Goal: Check status: Check status

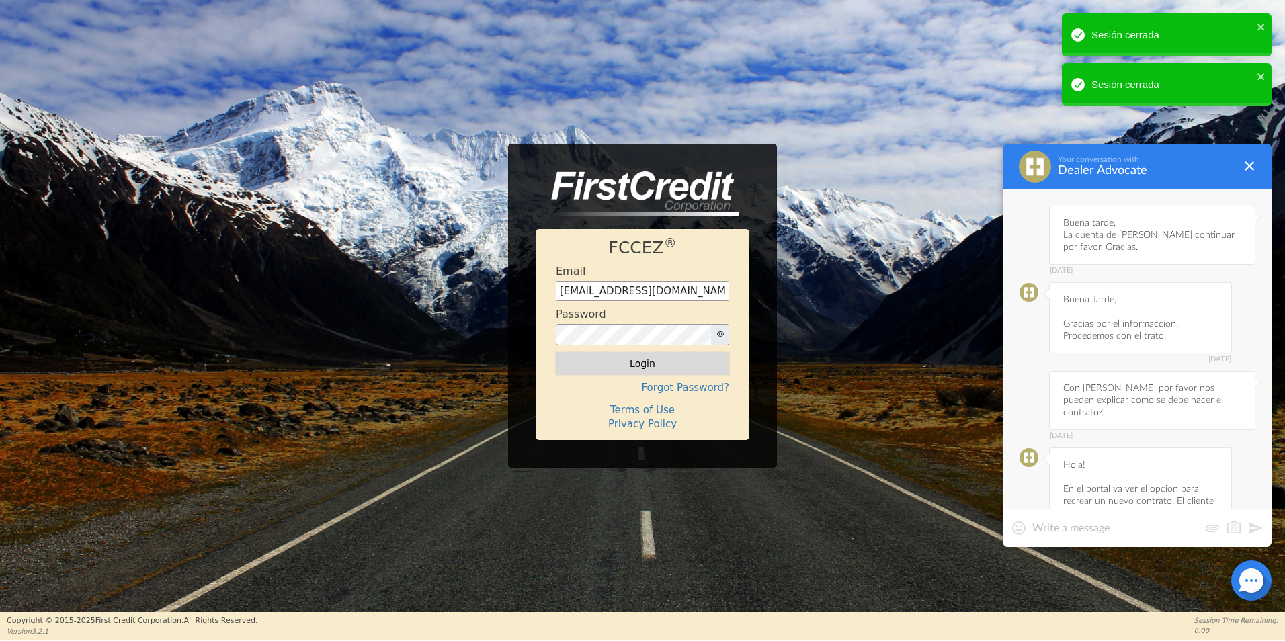
scroll to position [4985, 0]
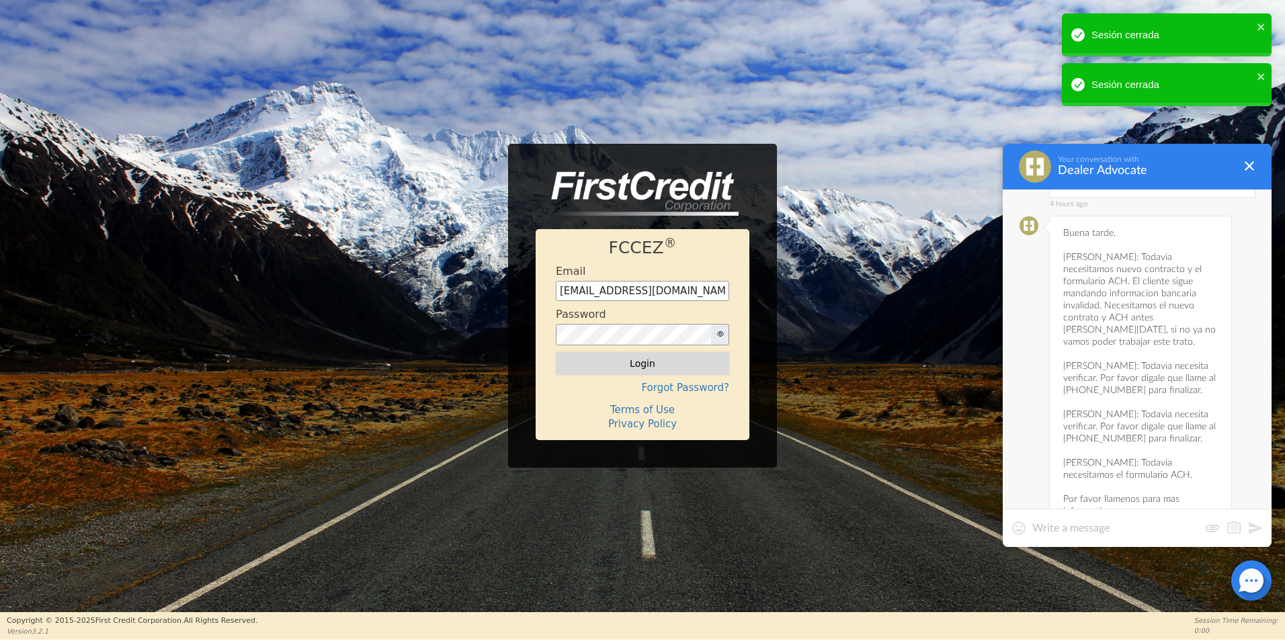
click at [663, 371] on button "Login" at bounding box center [642, 363] width 173 height 23
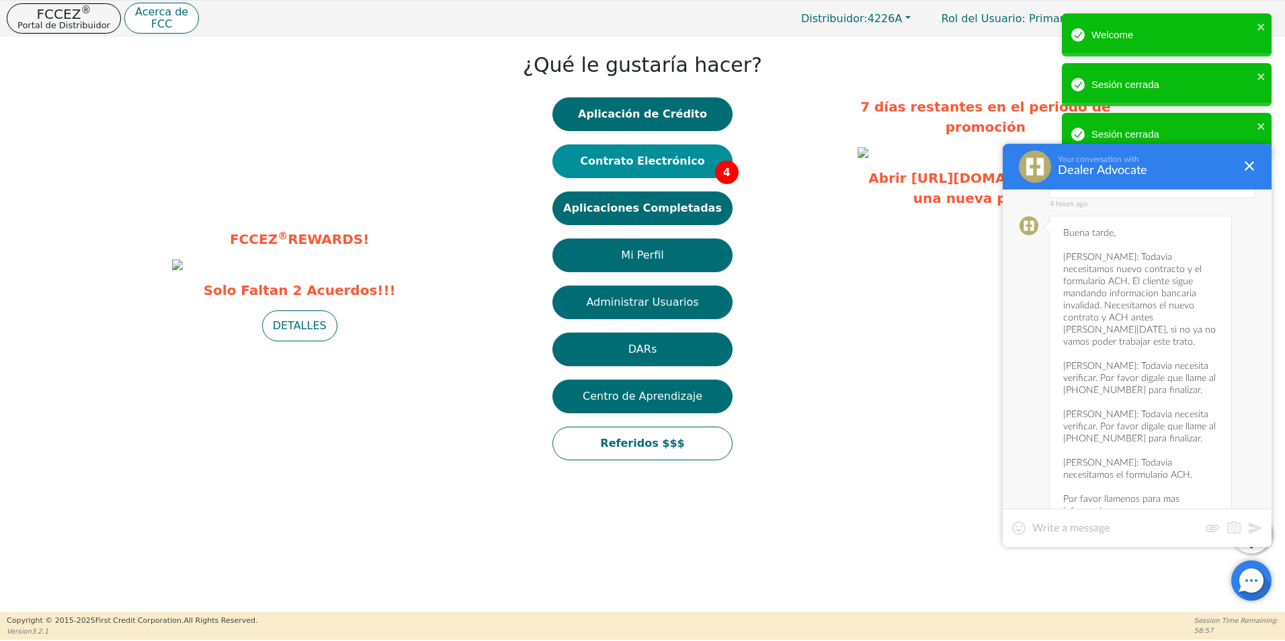
click at [673, 167] on button "Contrato Electrónico 4" at bounding box center [642, 161] width 180 height 34
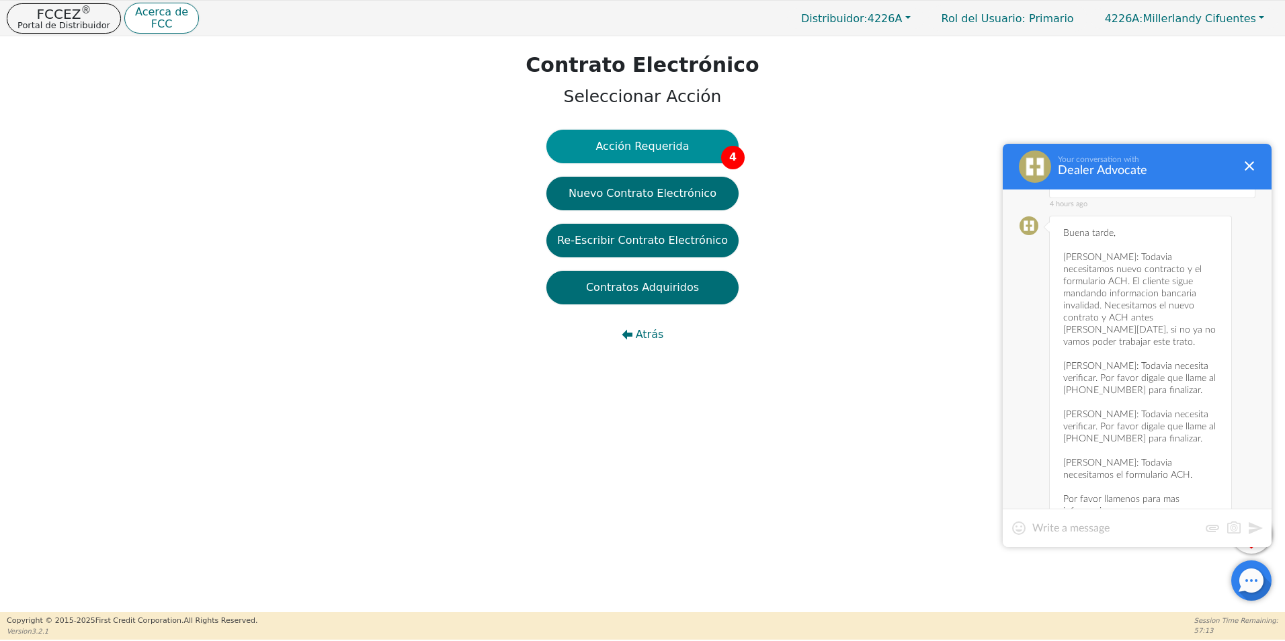
click at [640, 151] on button "Acción Requerida 4" at bounding box center [642, 147] width 192 height 34
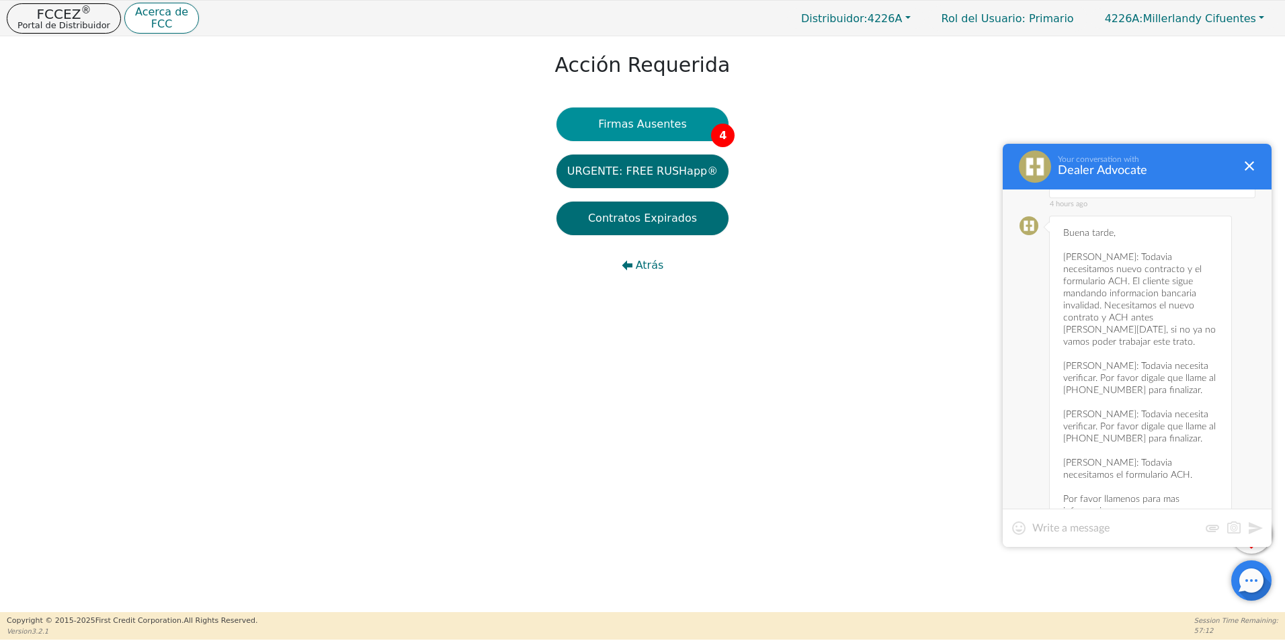
click at [644, 129] on button "Firmas Ausentes 4" at bounding box center [642, 125] width 172 height 34
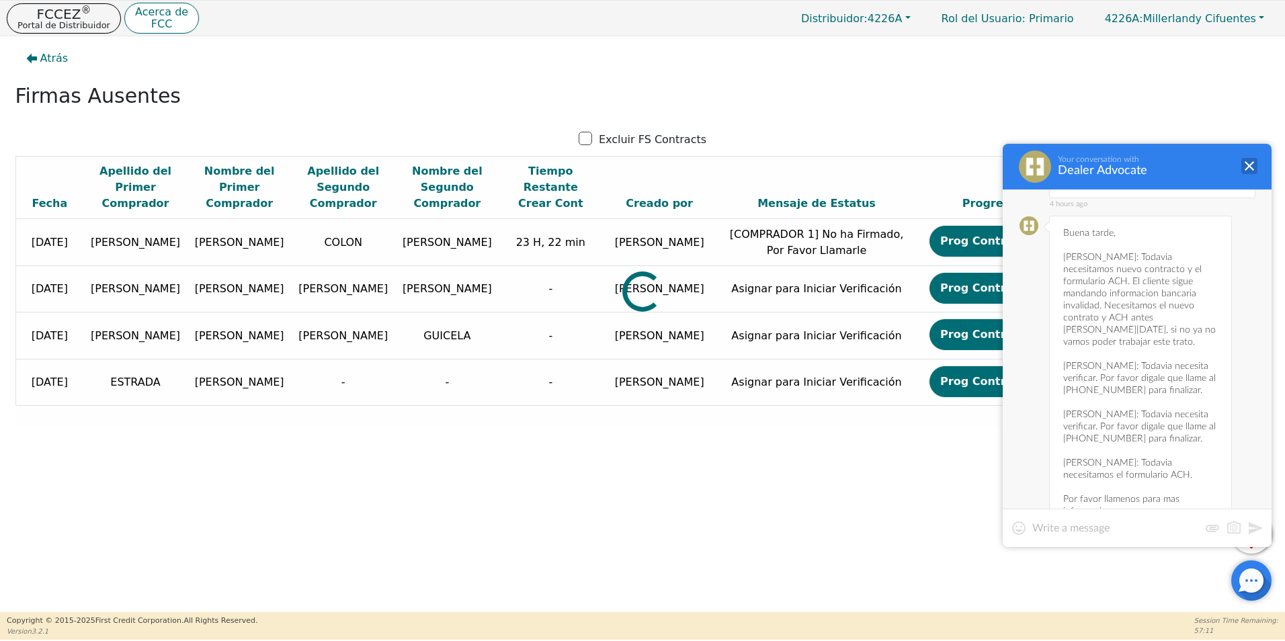
click at [1249, 164] on div at bounding box center [1249, 166] width 16 height 16
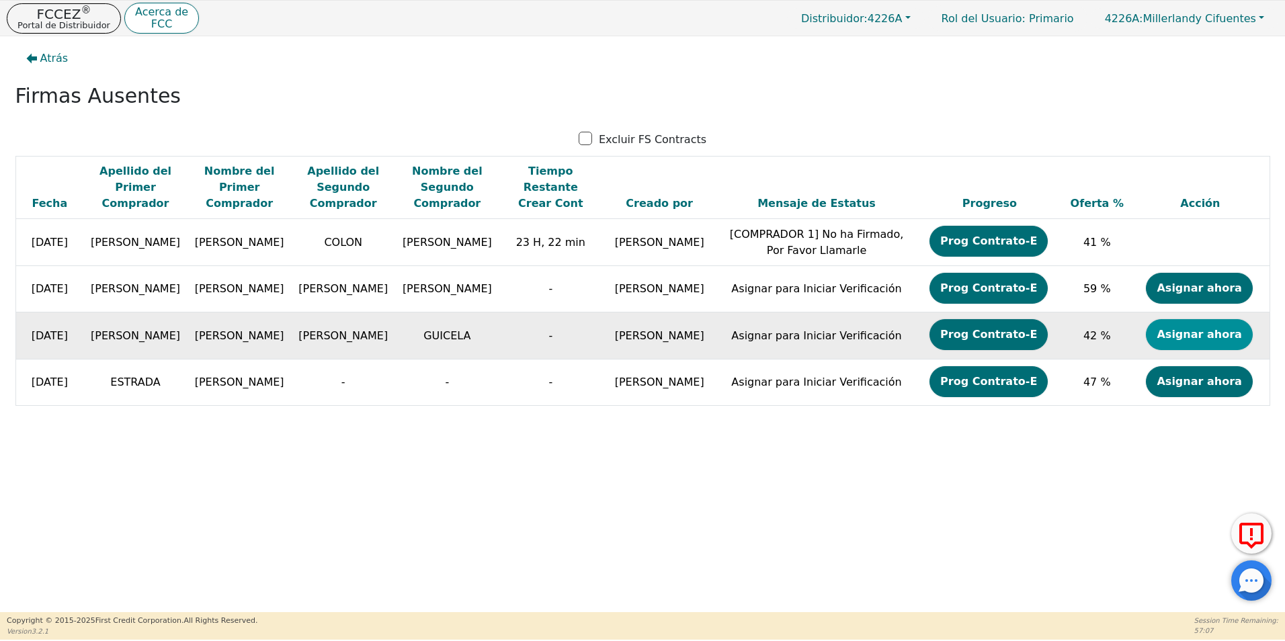
click at [1189, 343] on button "Asignar ahora" at bounding box center [1199, 334] width 106 height 31
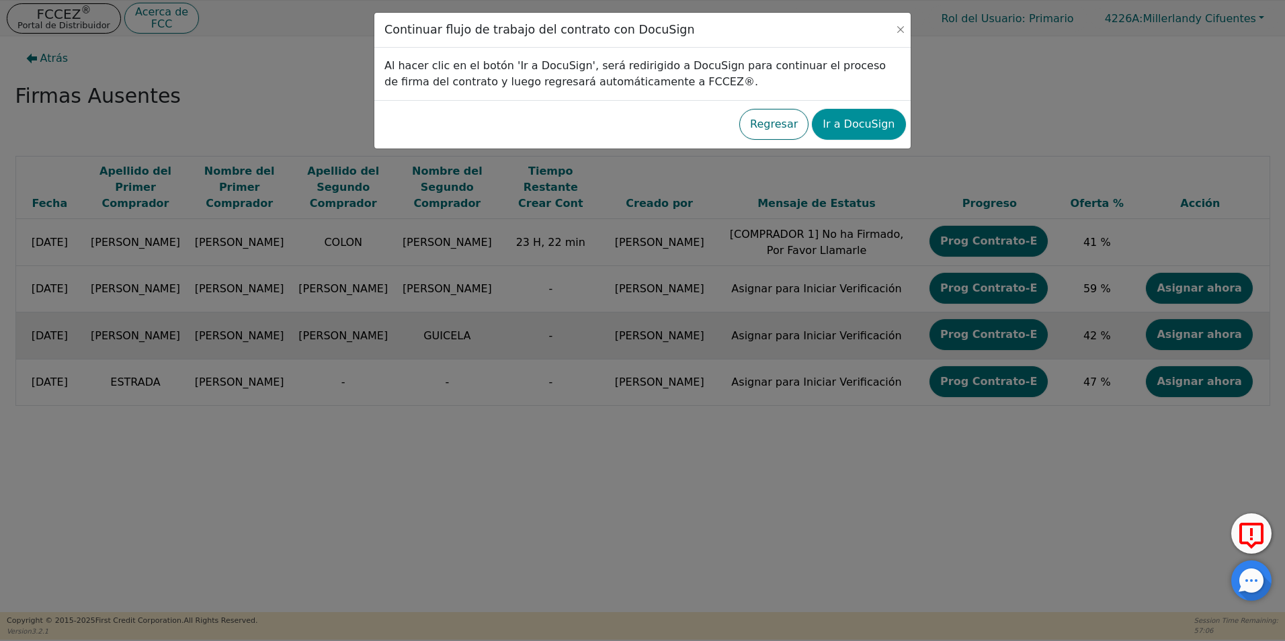
click at [864, 119] on button "Ir a DocuSign" at bounding box center [858, 124] width 93 height 31
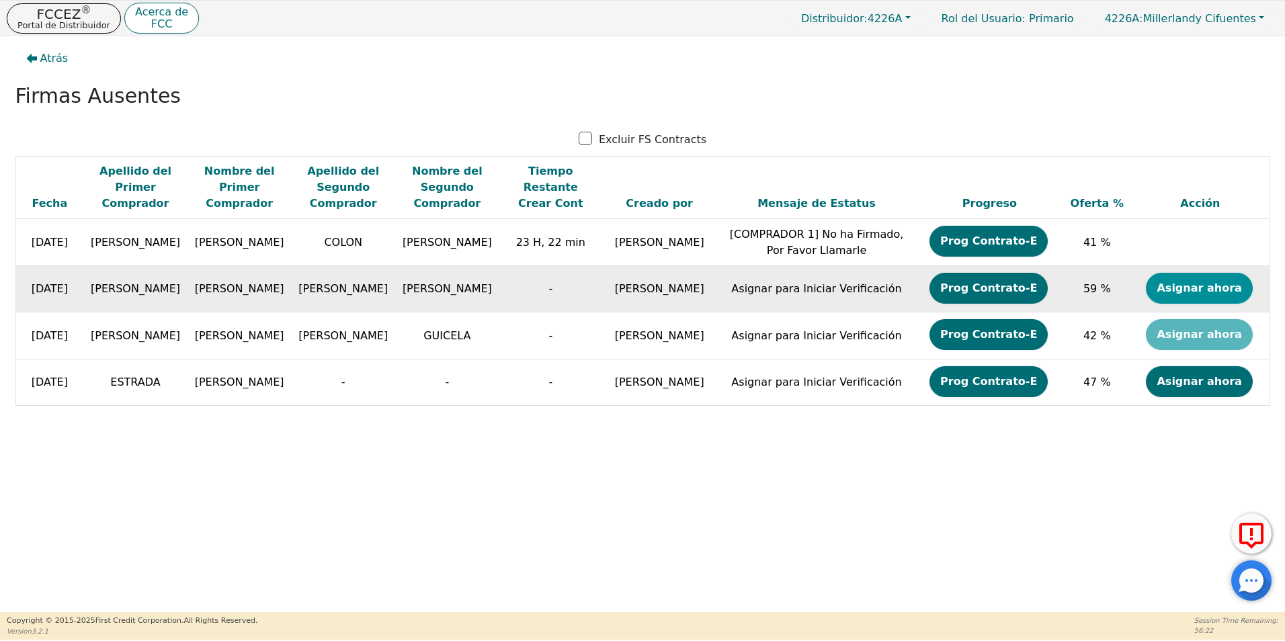
click at [1181, 294] on button "Asignar ahora" at bounding box center [1199, 288] width 106 height 31
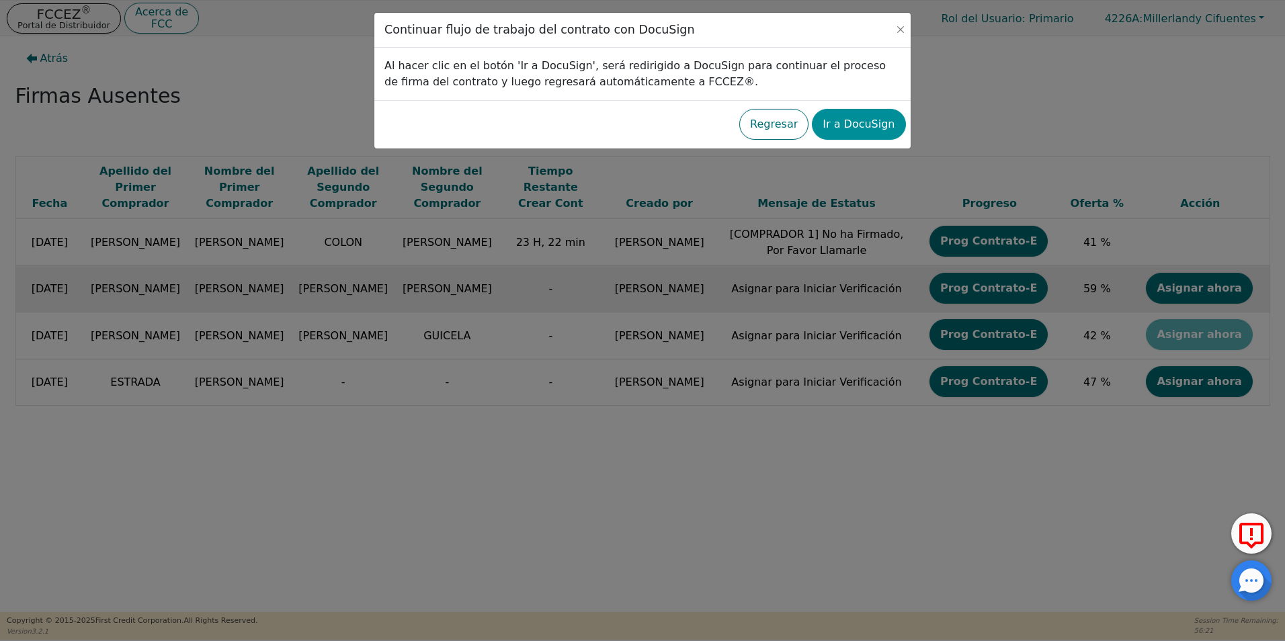
click at [870, 131] on button "Ir a DocuSign" at bounding box center [858, 124] width 93 height 31
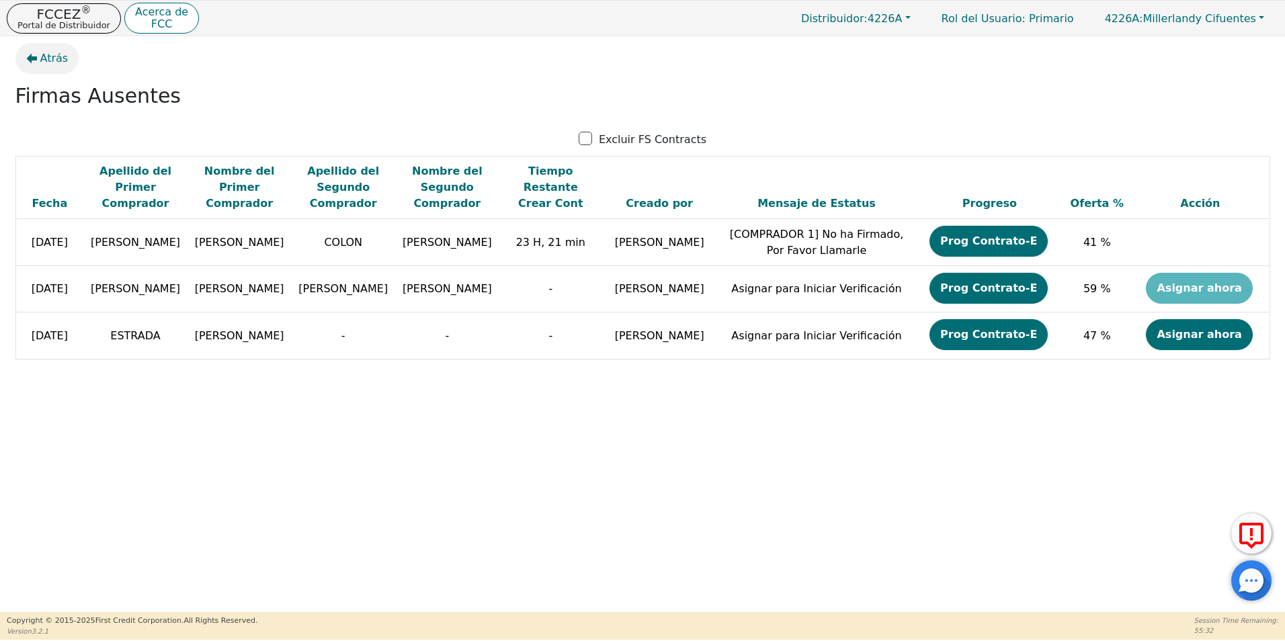
click at [38, 59] on button "Atrás" at bounding box center [47, 58] width 64 height 31
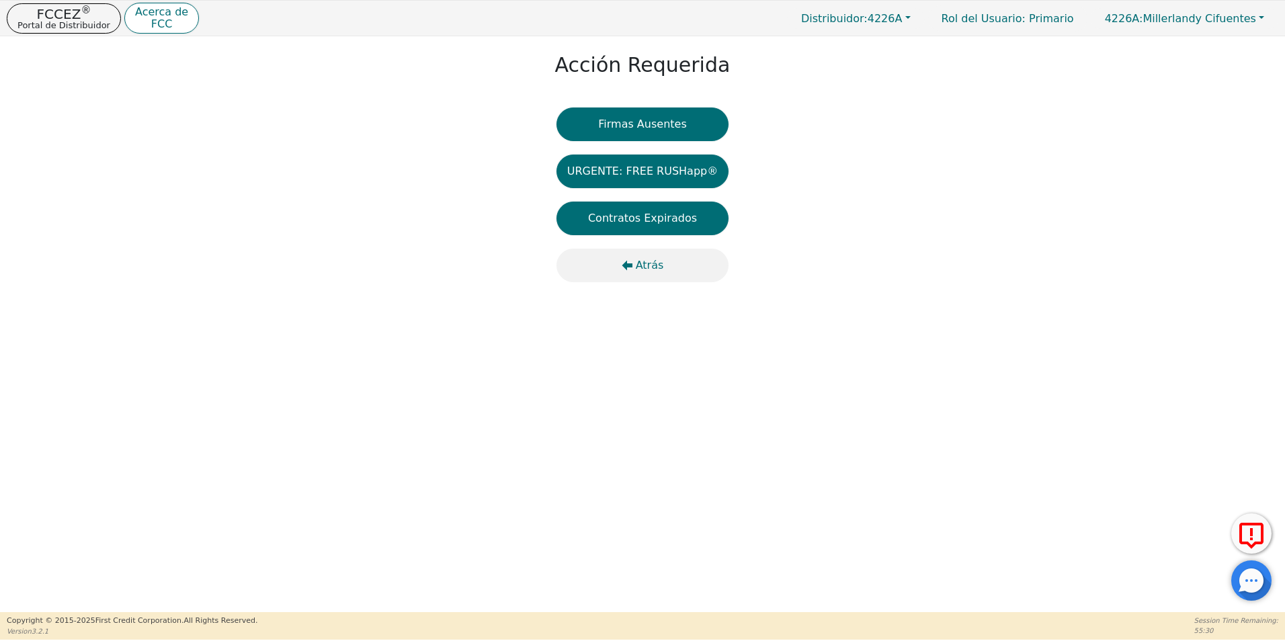
click at [662, 263] on button "Atrás" at bounding box center [642, 266] width 172 height 34
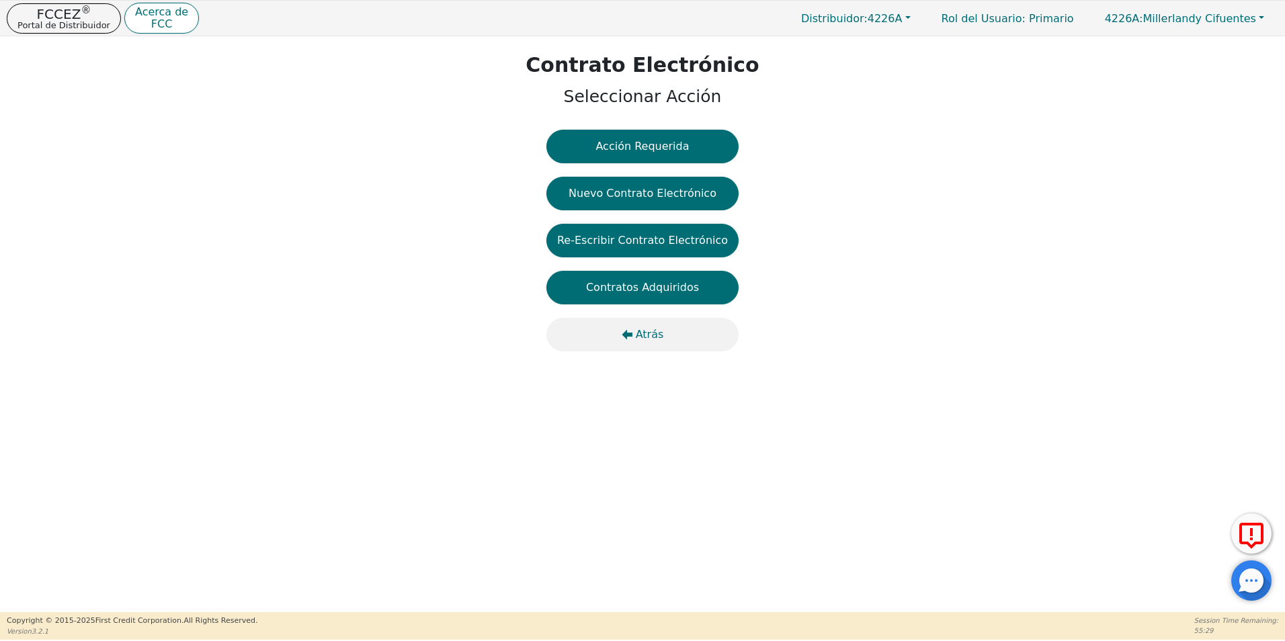
click at [643, 339] on span "Atrás" at bounding box center [650, 335] width 28 height 16
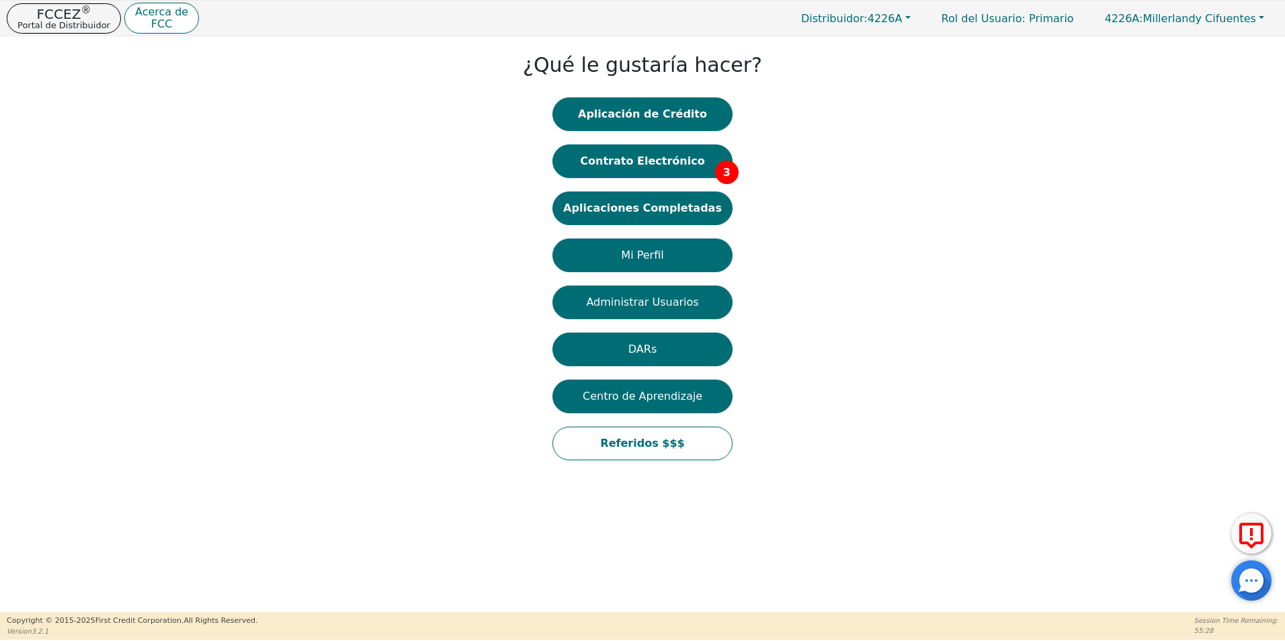
click at [674, 208] on button "Aplicaciones Completadas" at bounding box center [642, 209] width 180 height 34
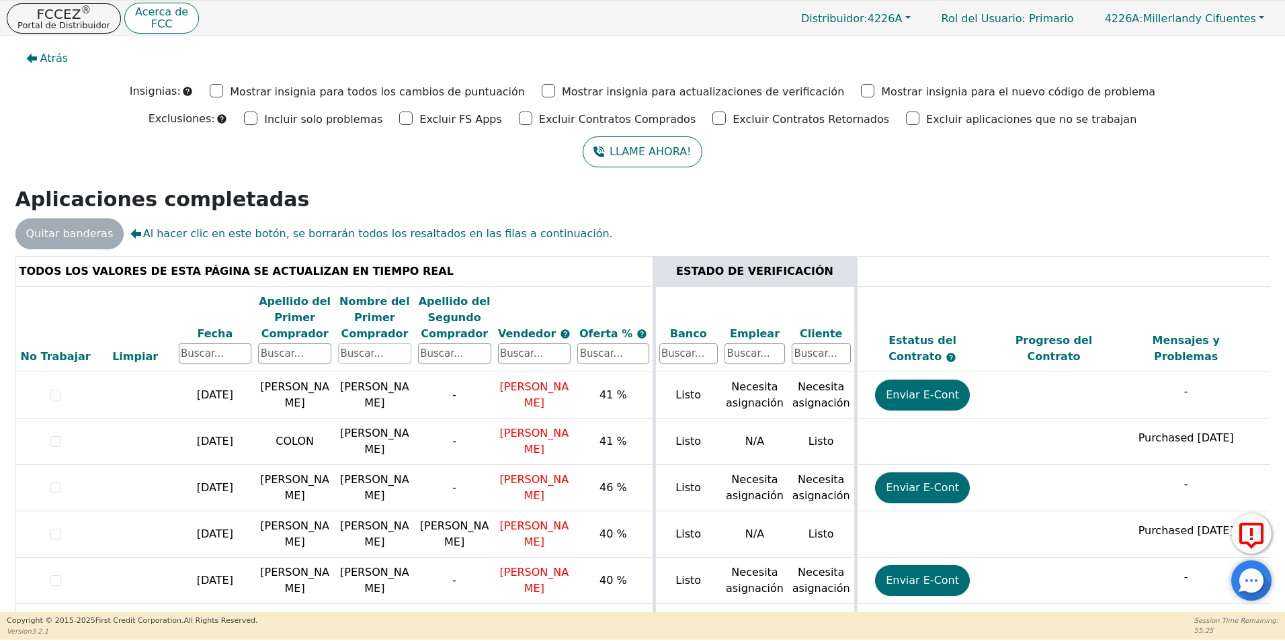
click at [376, 353] on input "text" at bounding box center [374, 353] width 73 height 20
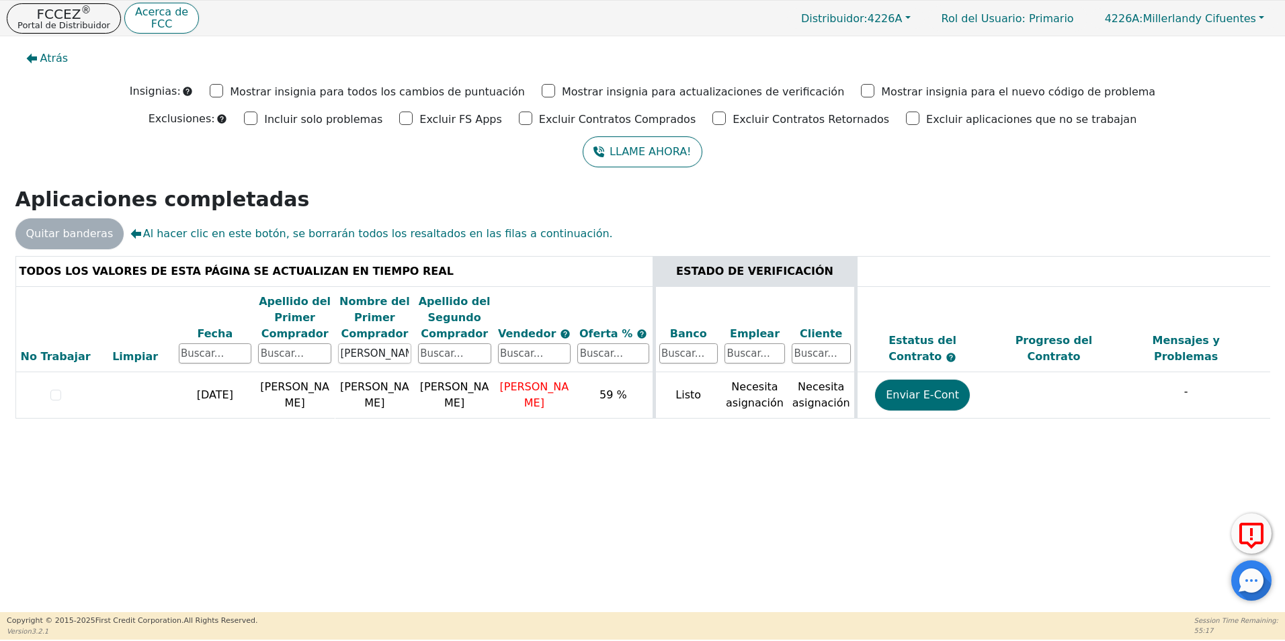
scroll to position [0, 379]
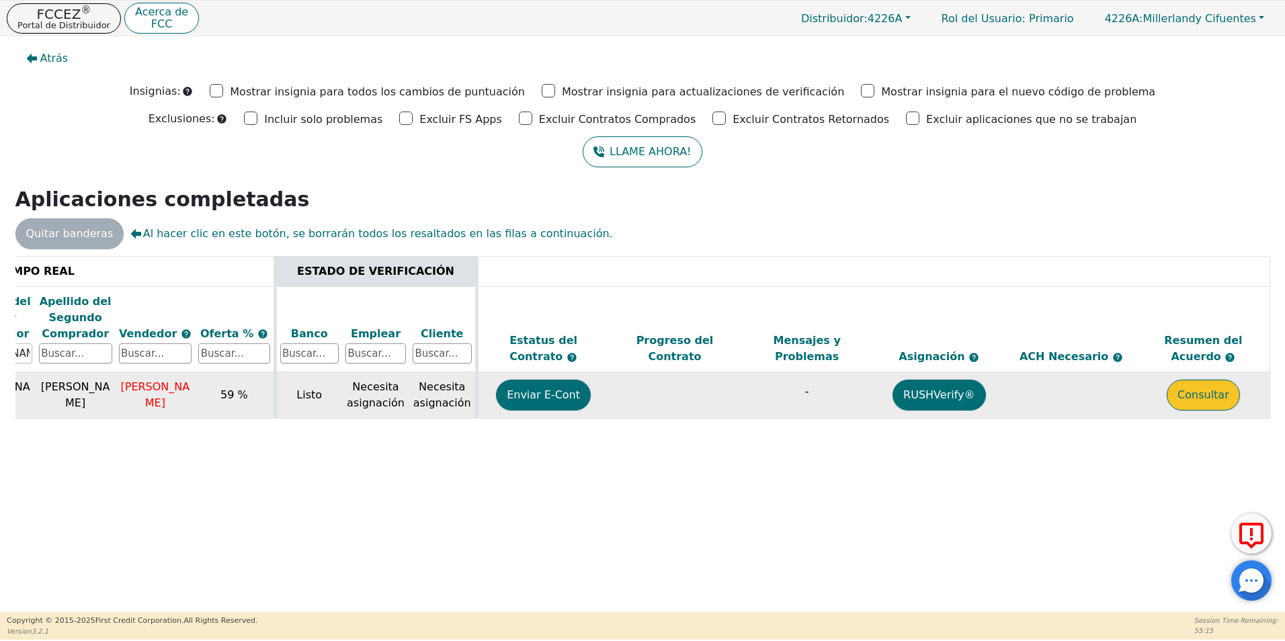
type input "xiomara"
click at [1199, 392] on button "Consultar" at bounding box center [1203, 395] width 73 height 31
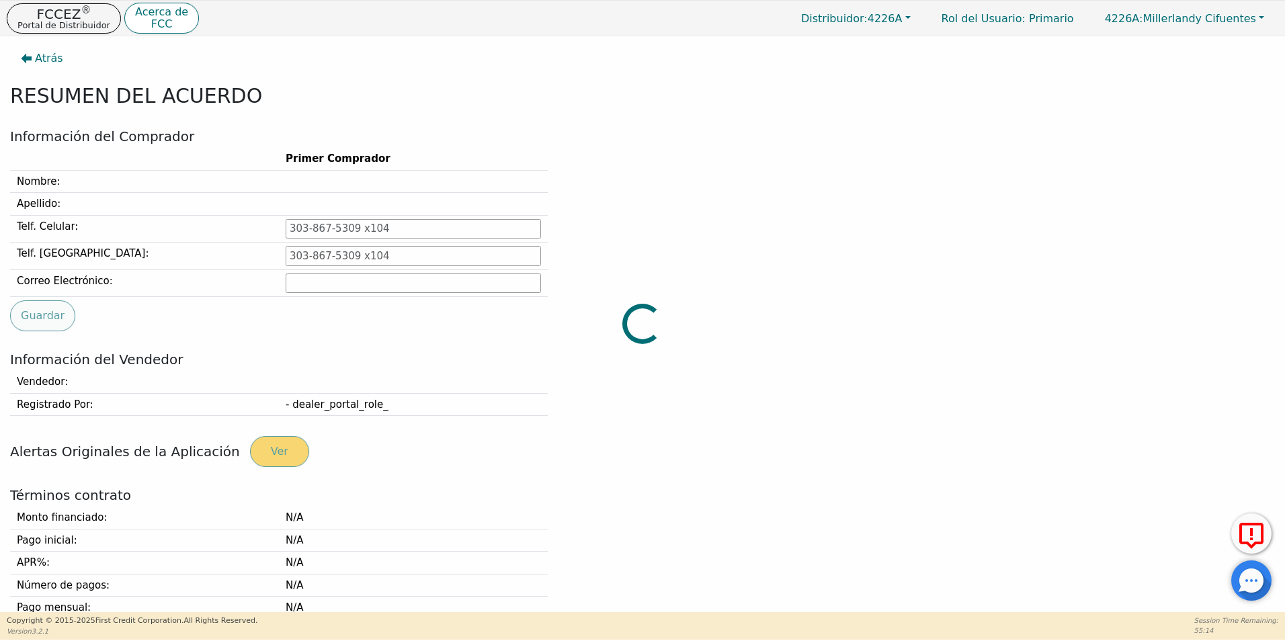
type input "978-735-7475"
type input "Xiomaralopez8@gmail.com"
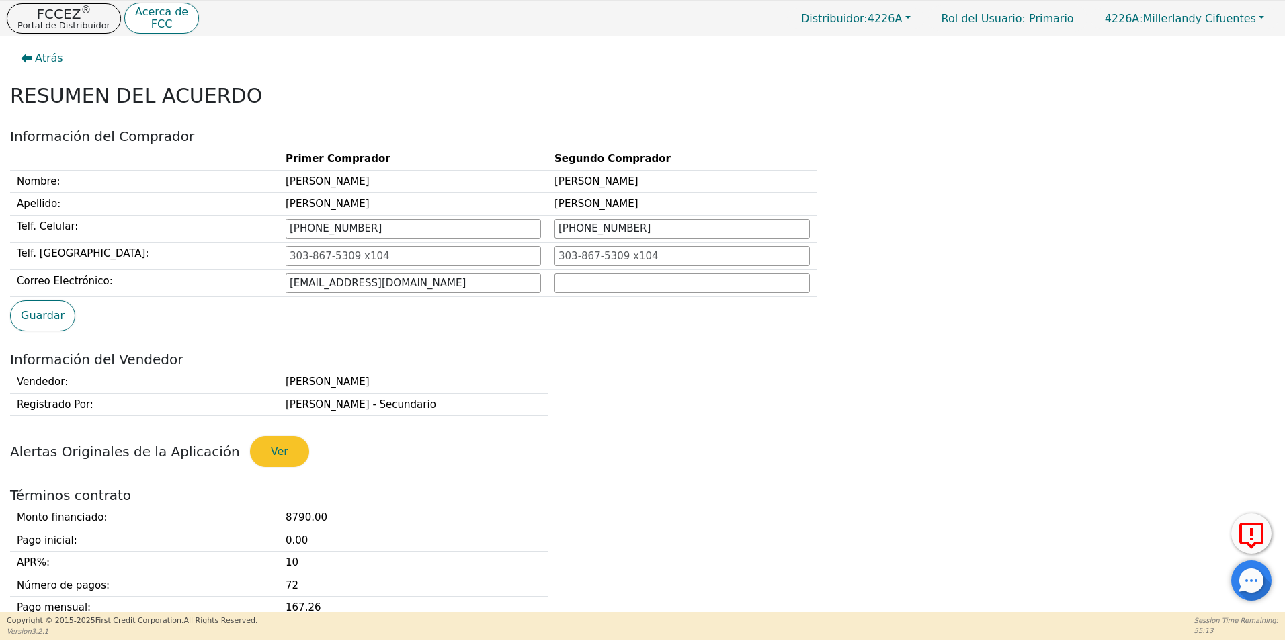
scroll to position [336, 0]
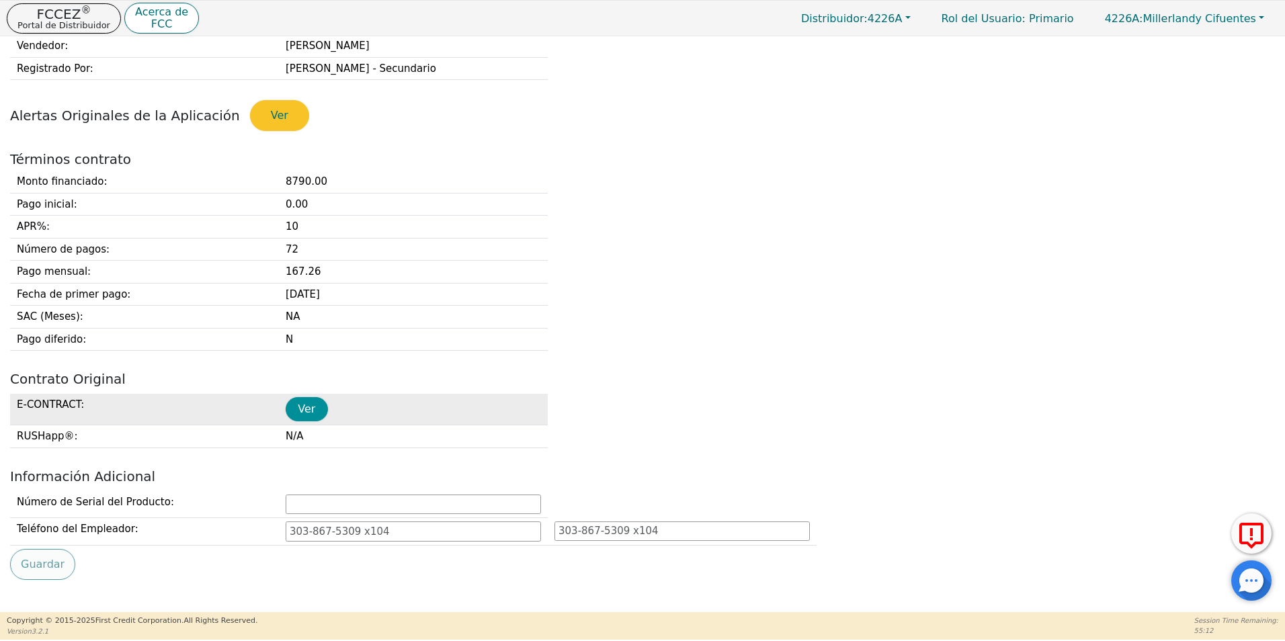
click at [304, 409] on button "Ver" at bounding box center [307, 409] width 42 height 24
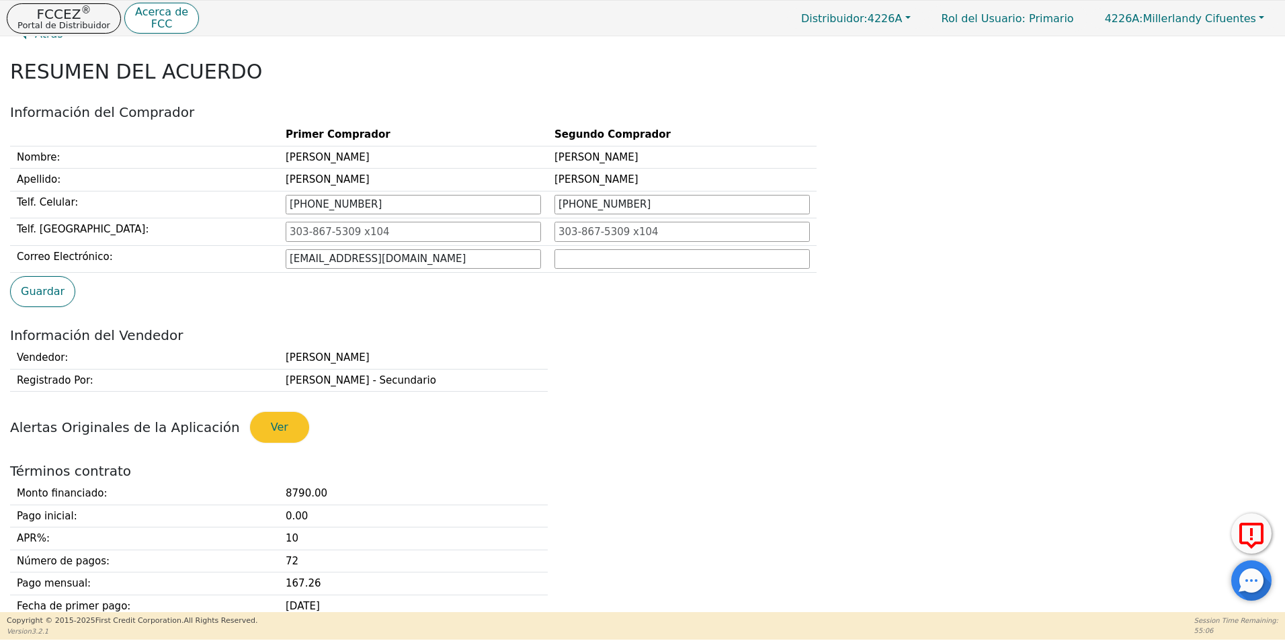
scroll to position [0, 0]
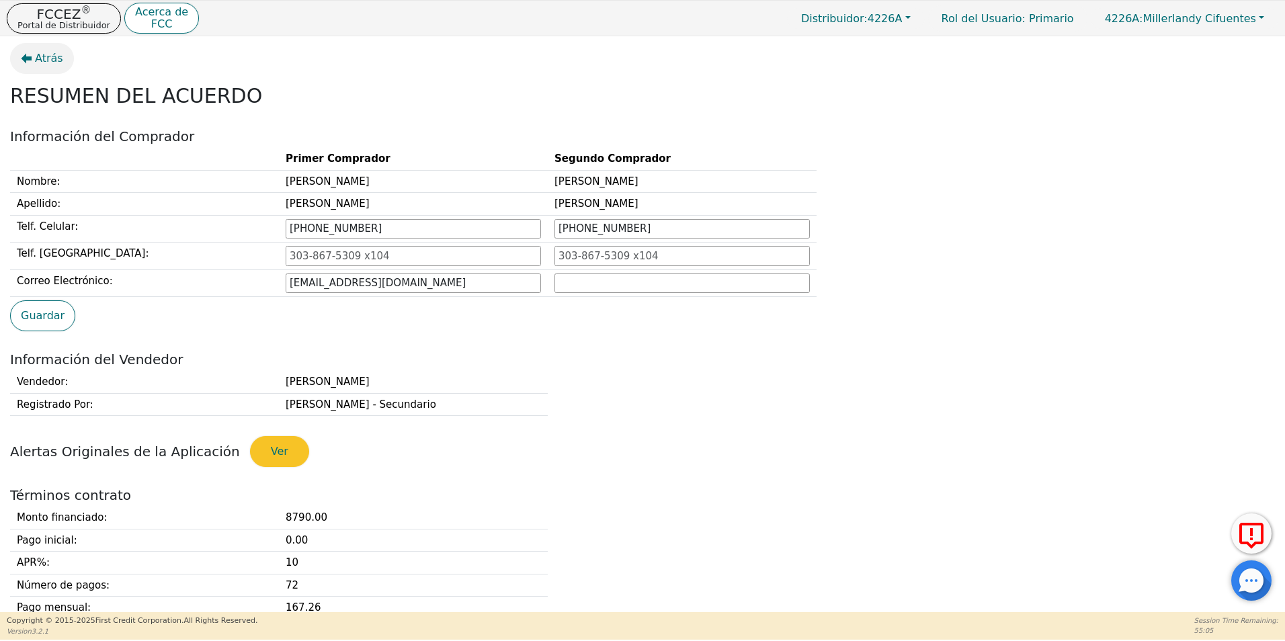
click at [34, 60] on button "Atrás" at bounding box center [42, 58] width 64 height 31
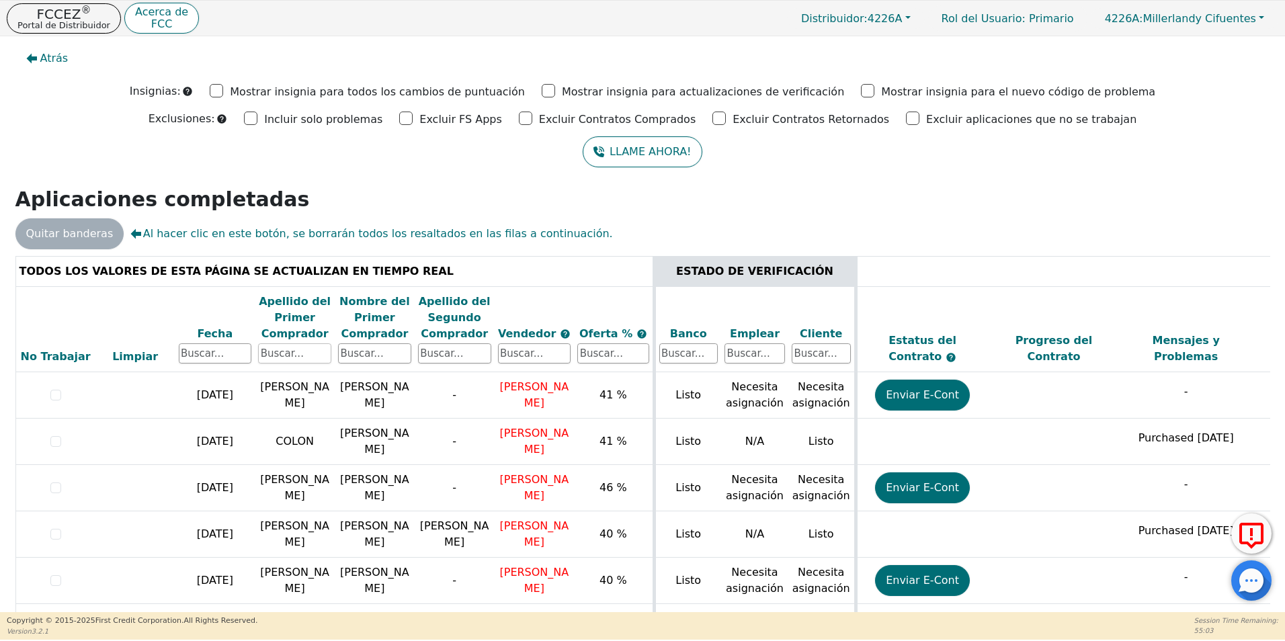
click at [309, 353] on input "text" at bounding box center [294, 353] width 73 height 20
type input "lopez"
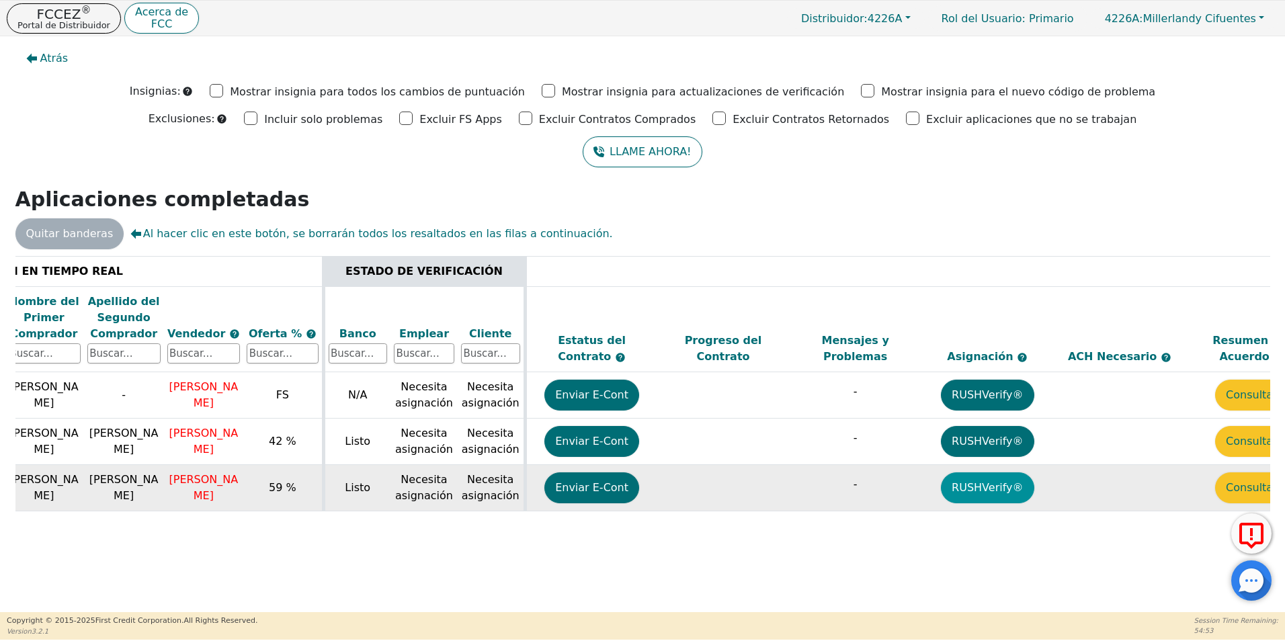
scroll to position [0, 332]
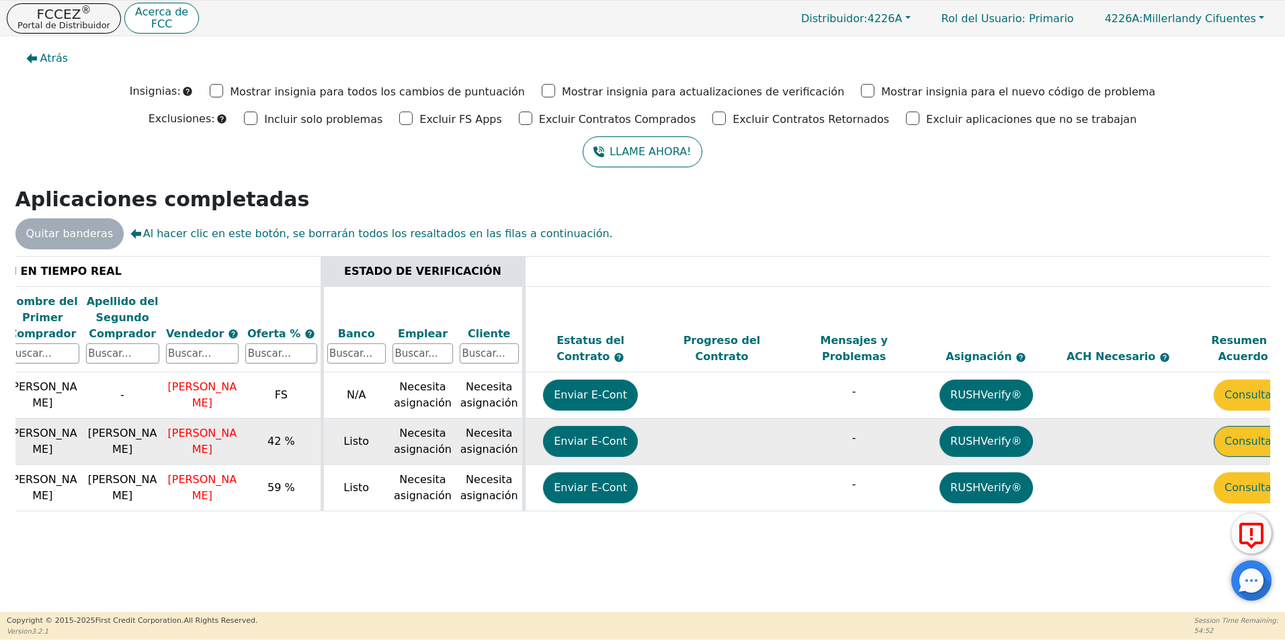
click at [1231, 446] on button "Consultar" at bounding box center [1250, 441] width 73 height 31
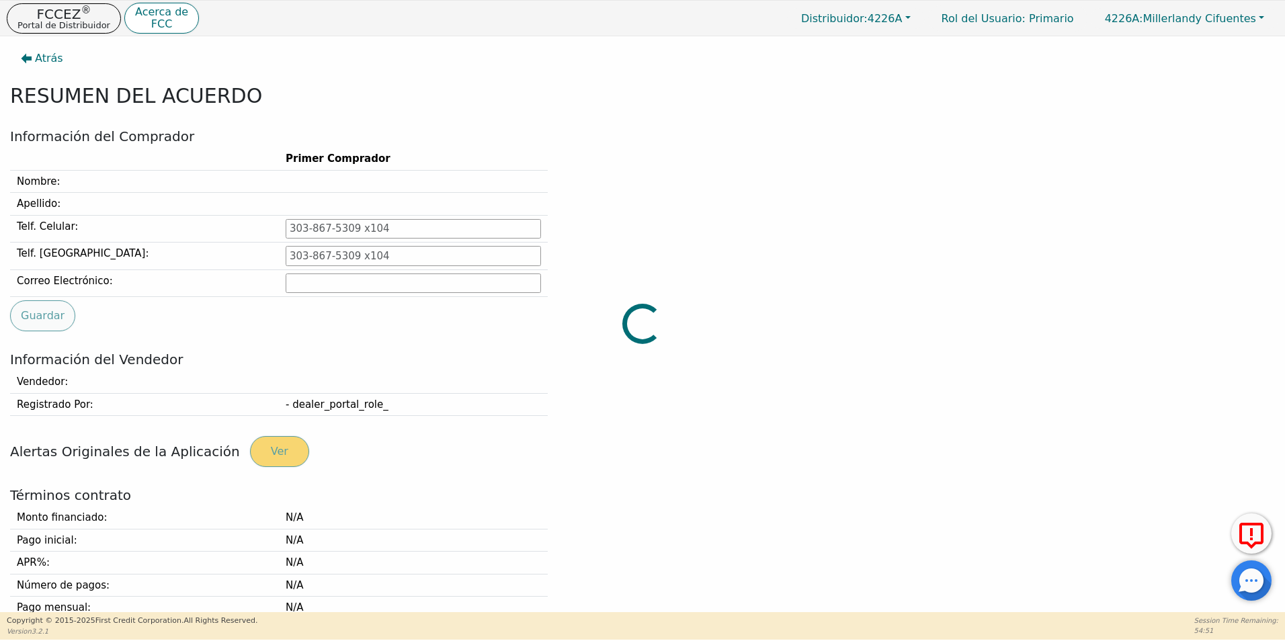
type input "732-428-6873"
type input "hector_lopez908@yahoo.com"
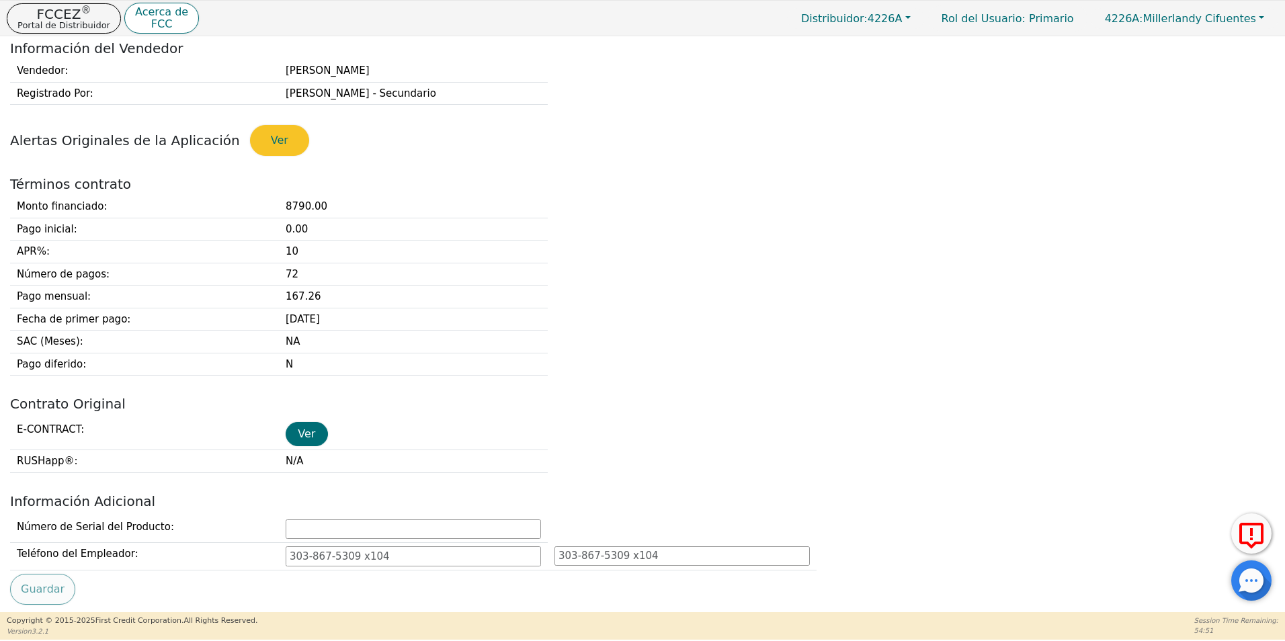
scroll to position [403, 0]
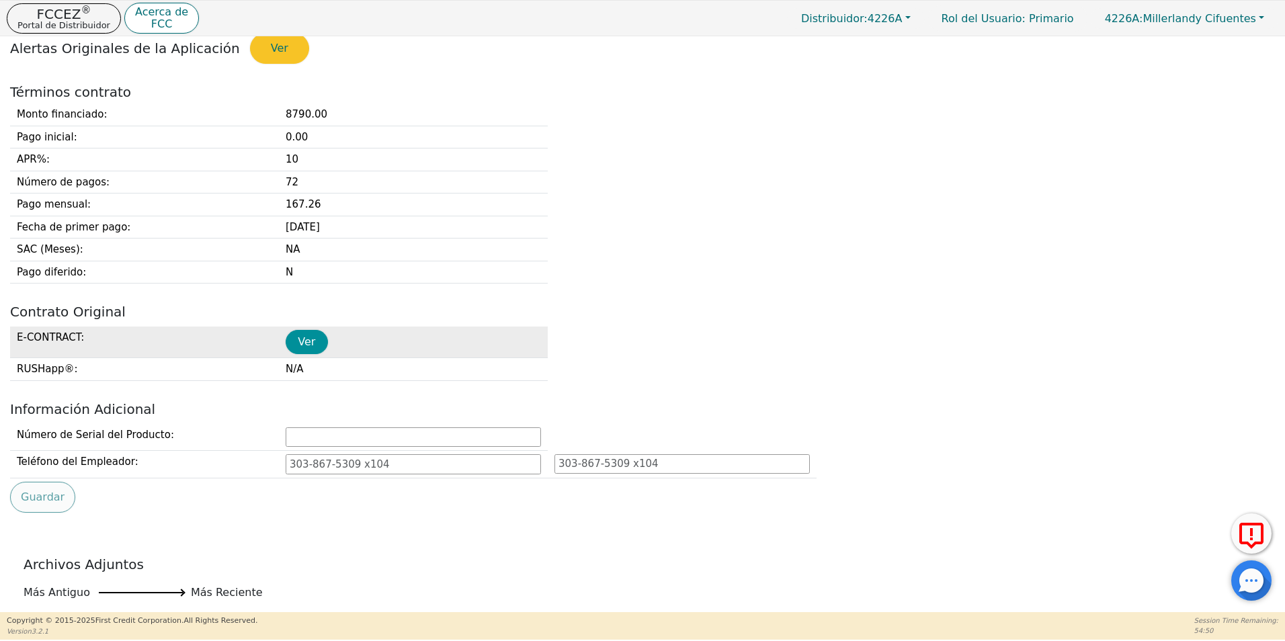
click at [306, 337] on button "Ver" at bounding box center [307, 342] width 42 height 24
